Goal: Check status: Check status

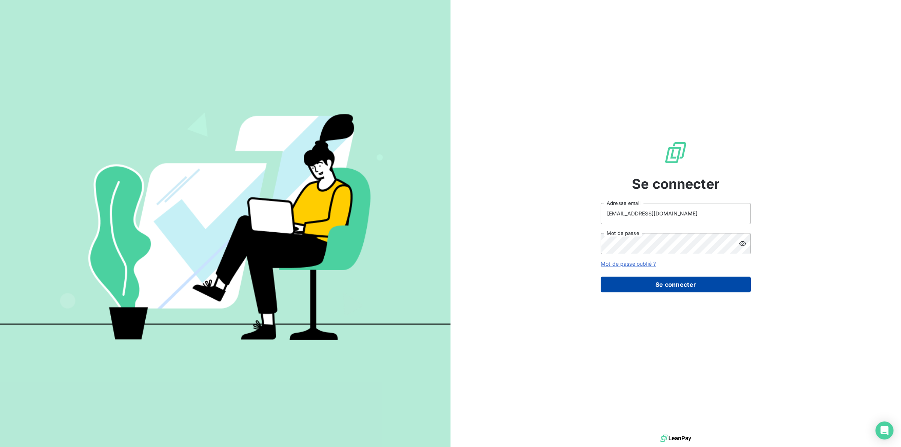
click at [654, 280] on button "Se connecter" at bounding box center [675, 285] width 150 height 16
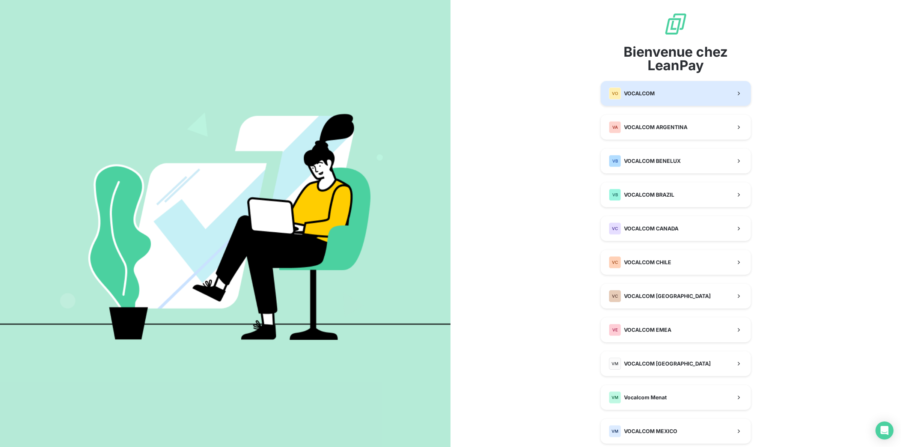
click at [640, 91] on span "VOCALCOM" at bounding box center [639, 94] width 31 height 8
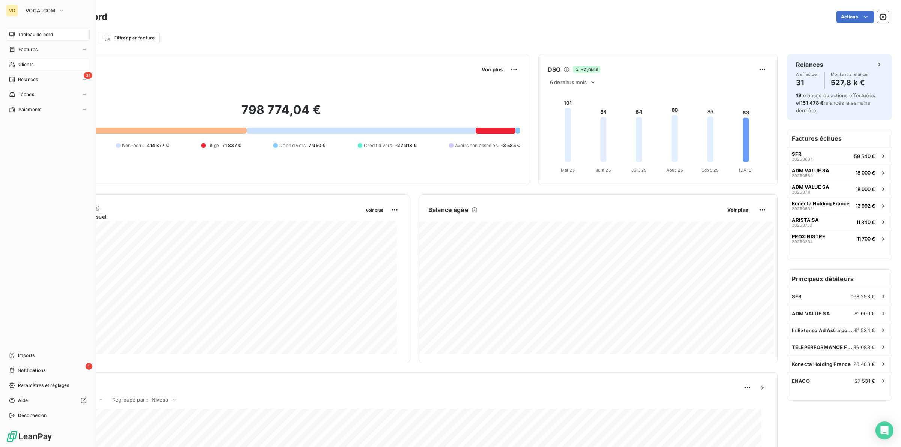
click at [27, 63] on span "Clients" at bounding box center [25, 64] width 15 height 7
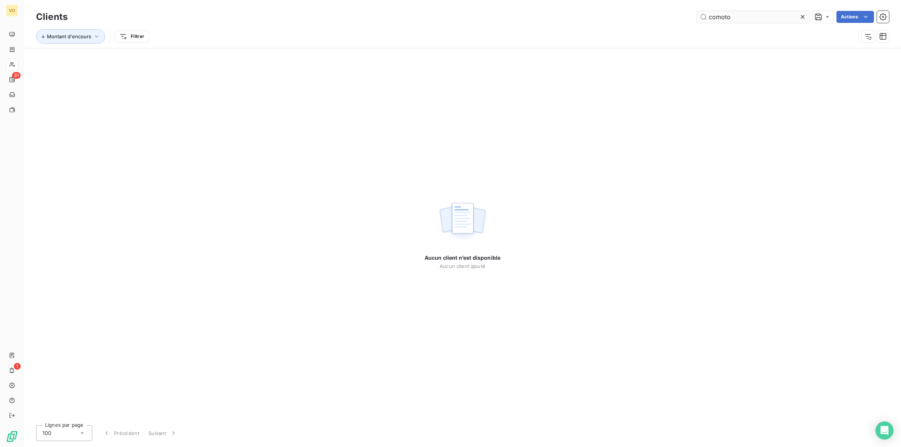
click at [742, 16] on input "comoto" at bounding box center [752, 17] width 113 height 12
type input "como"
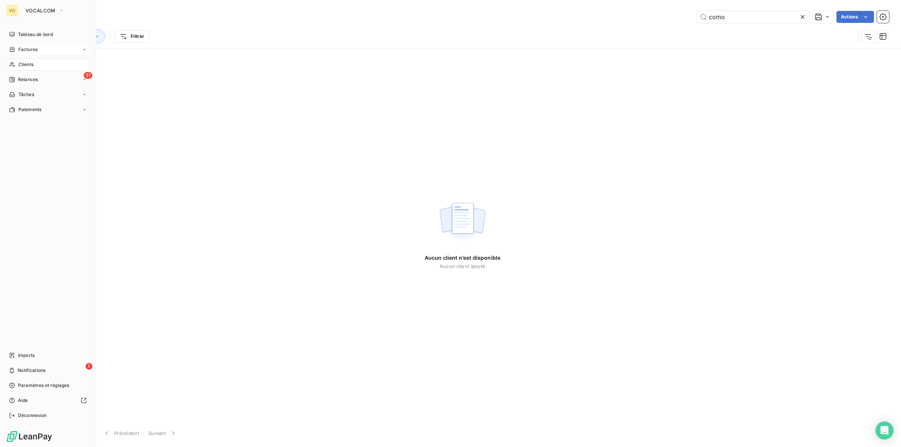
click at [32, 48] on span "Factures" at bounding box center [27, 49] width 19 height 7
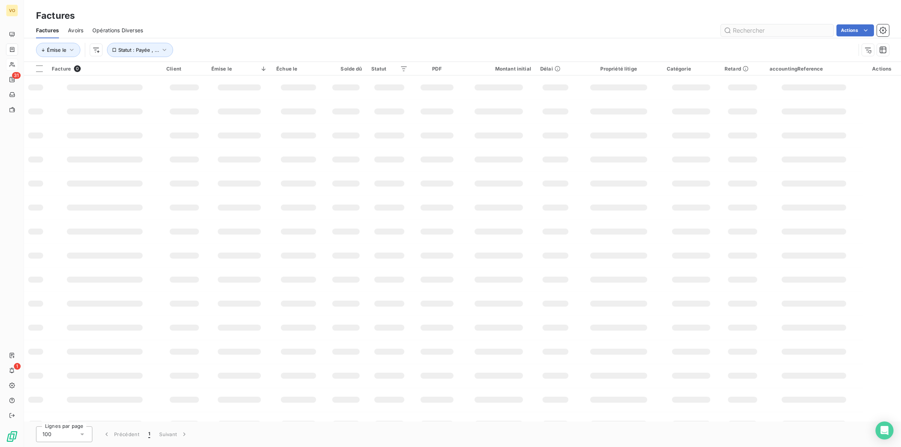
click at [758, 30] on input "text" at bounding box center [776, 30] width 113 height 12
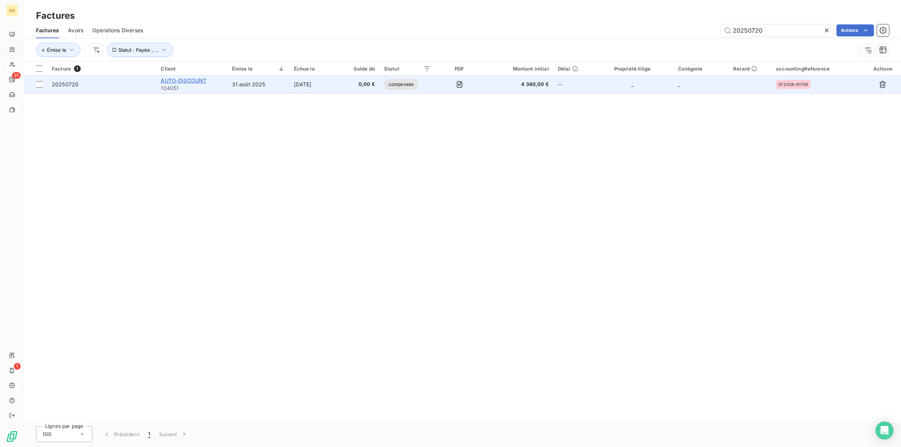
type input "20250720"
click at [194, 78] on span "AUTO-DISCOUNT" at bounding box center [184, 80] width 46 height 6
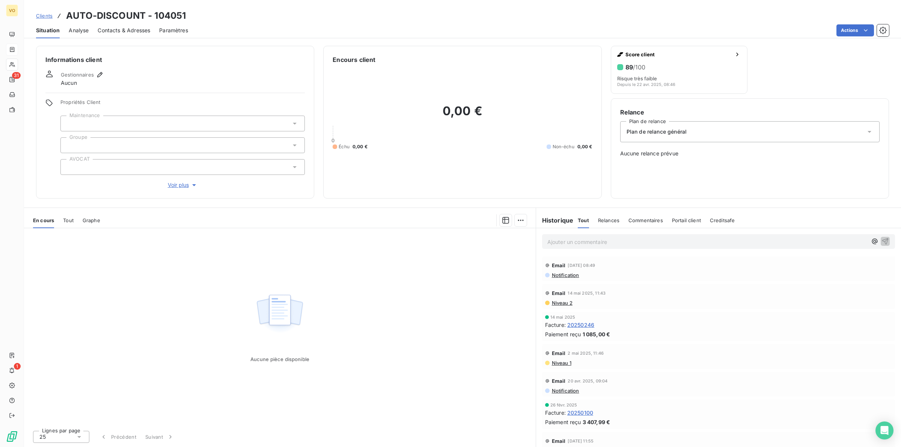
scroll to position [47, 0]
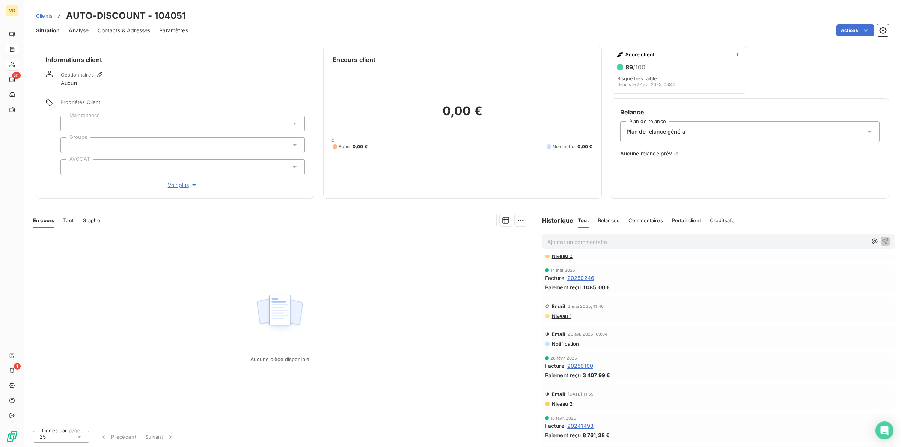
click at [403, 292] on div "Aucune pièce disponible" at bounding box center [279, 326] width 511 height 196
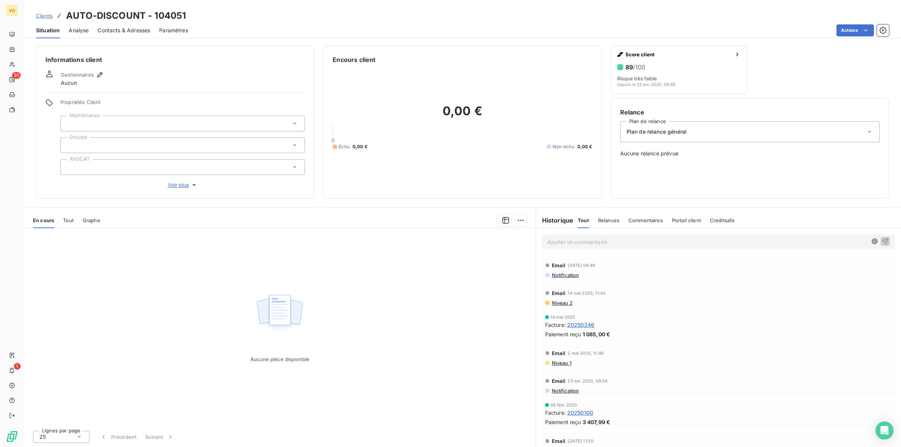
click at [186, 290] on div "Aucune pièce disponible" at bounding box center [279, 326] width 511 height 196
drag, startPoint x: 369, startPoint y: 263, endPoint x: 370, endPoint y: 277, distance: 13.2
click at [370, 272] on div "Aucune pièce disponible" at bounding box center [279, 326] width 511 height 196
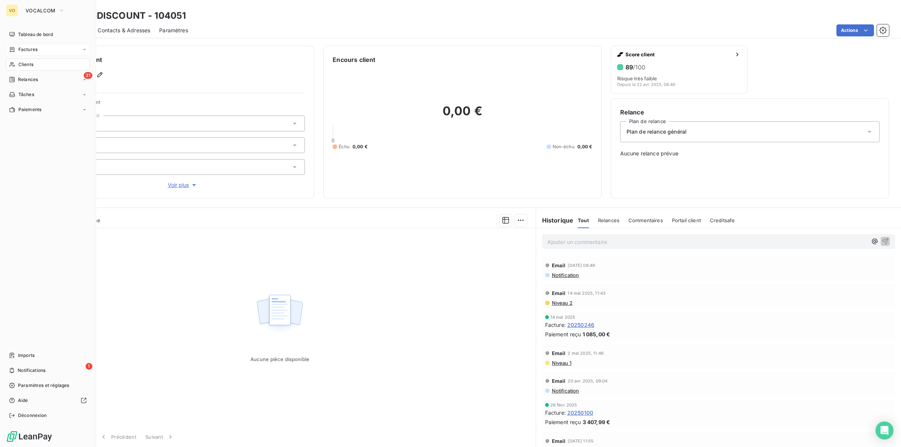
click at [21, 45] on div "Factures" at bounding box center [48, 50] width 84 height 12
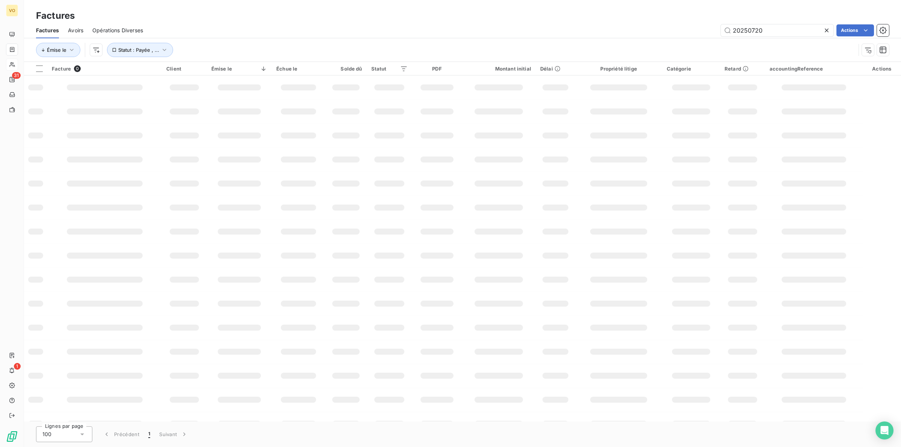
drag, startPoint x: 761, startPoint y: 29, endPoint x: 717, endPoint y: 28, distance: 43.9
click at [717, 28] on div "20250720 Actions" at bounding box center [520, 30] width 737 height 12
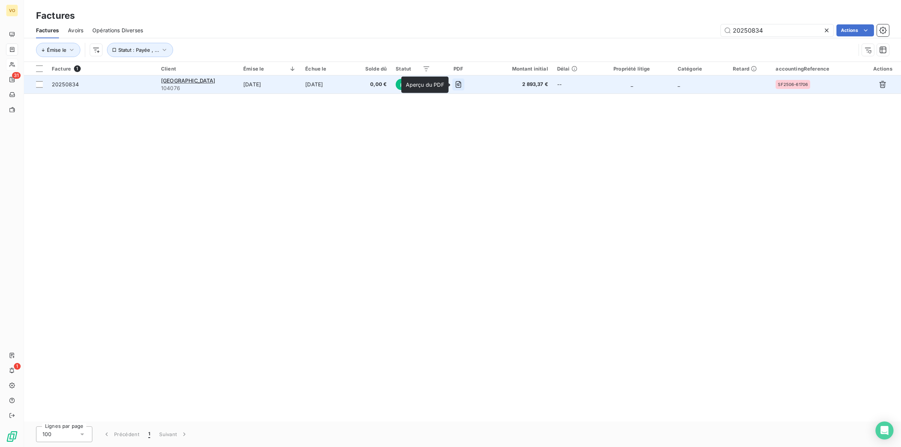
type input "20250834"
click at [460, 82] on icon "button" at bounding box center [459, 84] width 6 height 7
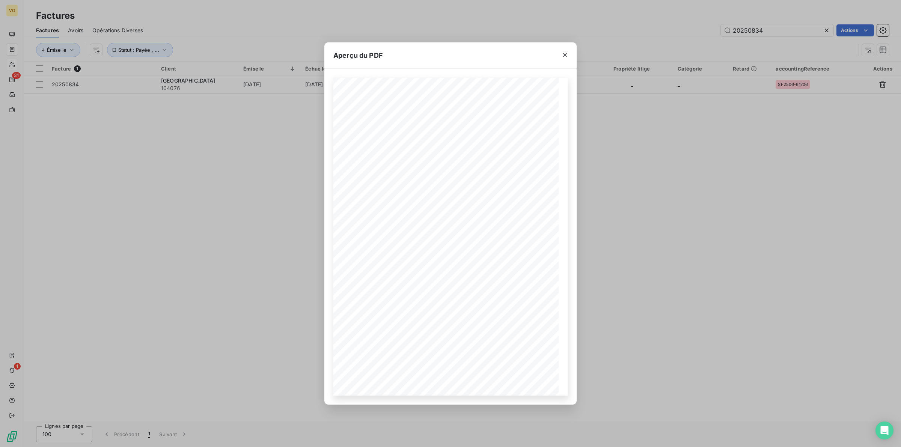
click at [280, 146] on div "Aperçu du PDF Références : FACTURE N° : CESAME ANTILLES Chez Socipar - Immeuble…" at bounding box center [450, 223] width 901 height 447
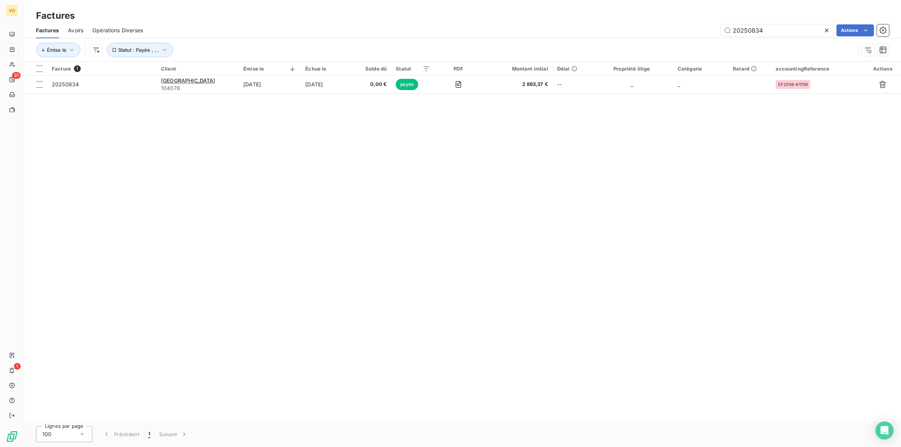
click at [403, 147] on div "Facture 1 Client Émise le Échue le Solde dû Statut PDF Montant initial Délai Pr…" at bounding box center [462, 241] width 877 height 359
